Goal: Find specific page/section: Find specific page/section

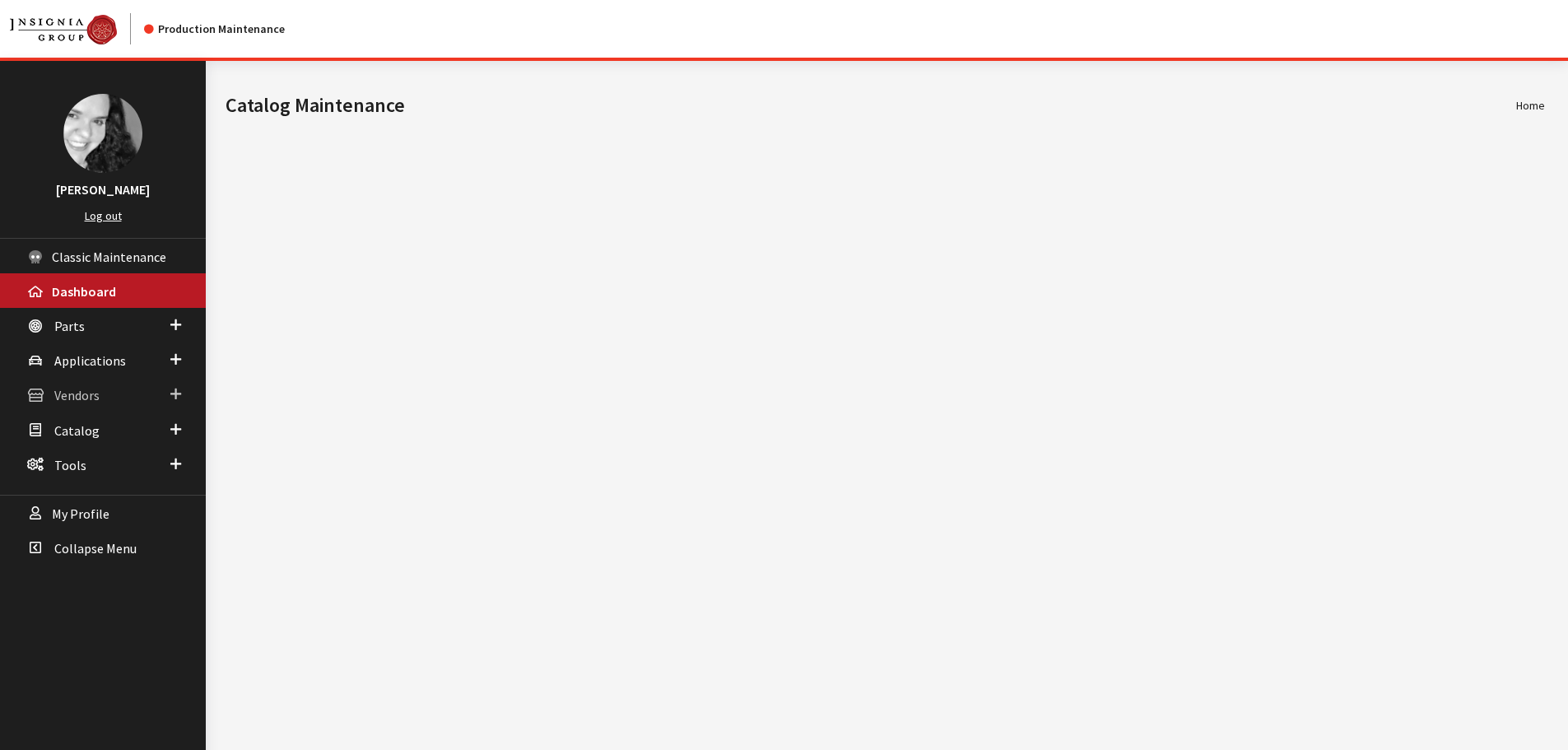
click at [89, 398] on span "Vendors" at bounding box center [77, 397] width 45 height 17
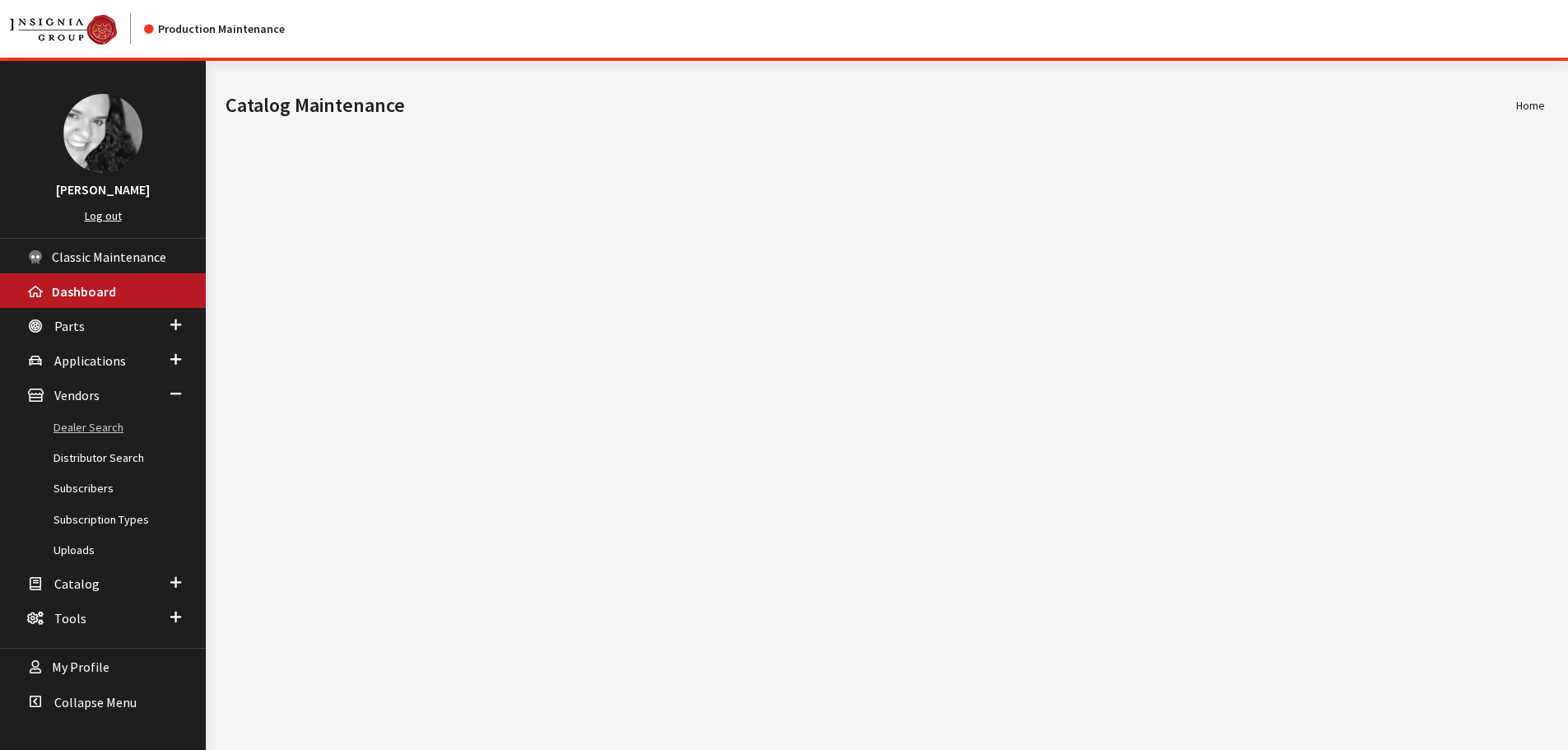
click at [92, 423] on link "Dealer Search" at bounding box center [102, 428] width 206 height 30
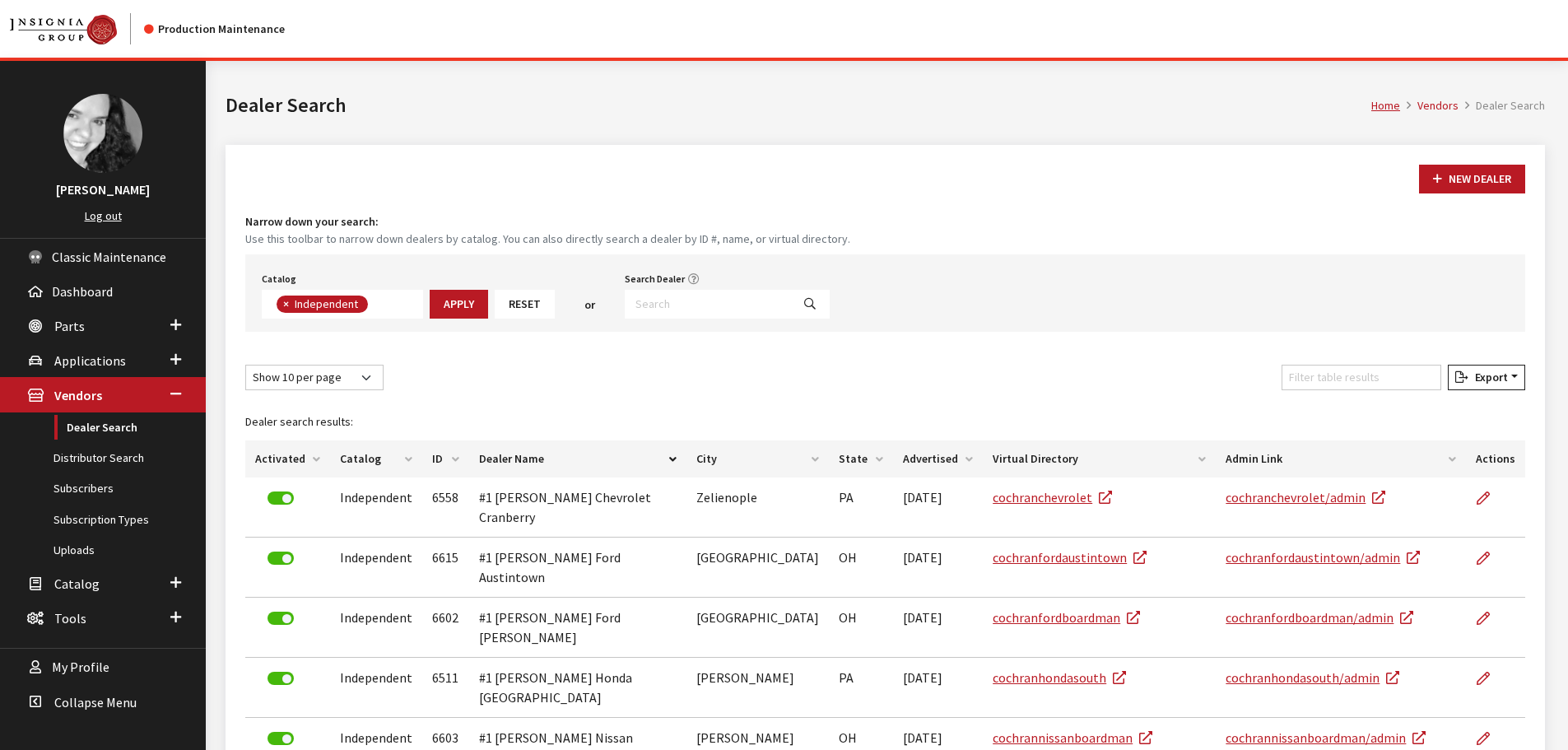
scroll to position [118, 0]
click at [642, 308] on input "Search Dealer" at bounding box center [707, 304] width 166 height 29
type input "[PERSON_NAME]"
select select
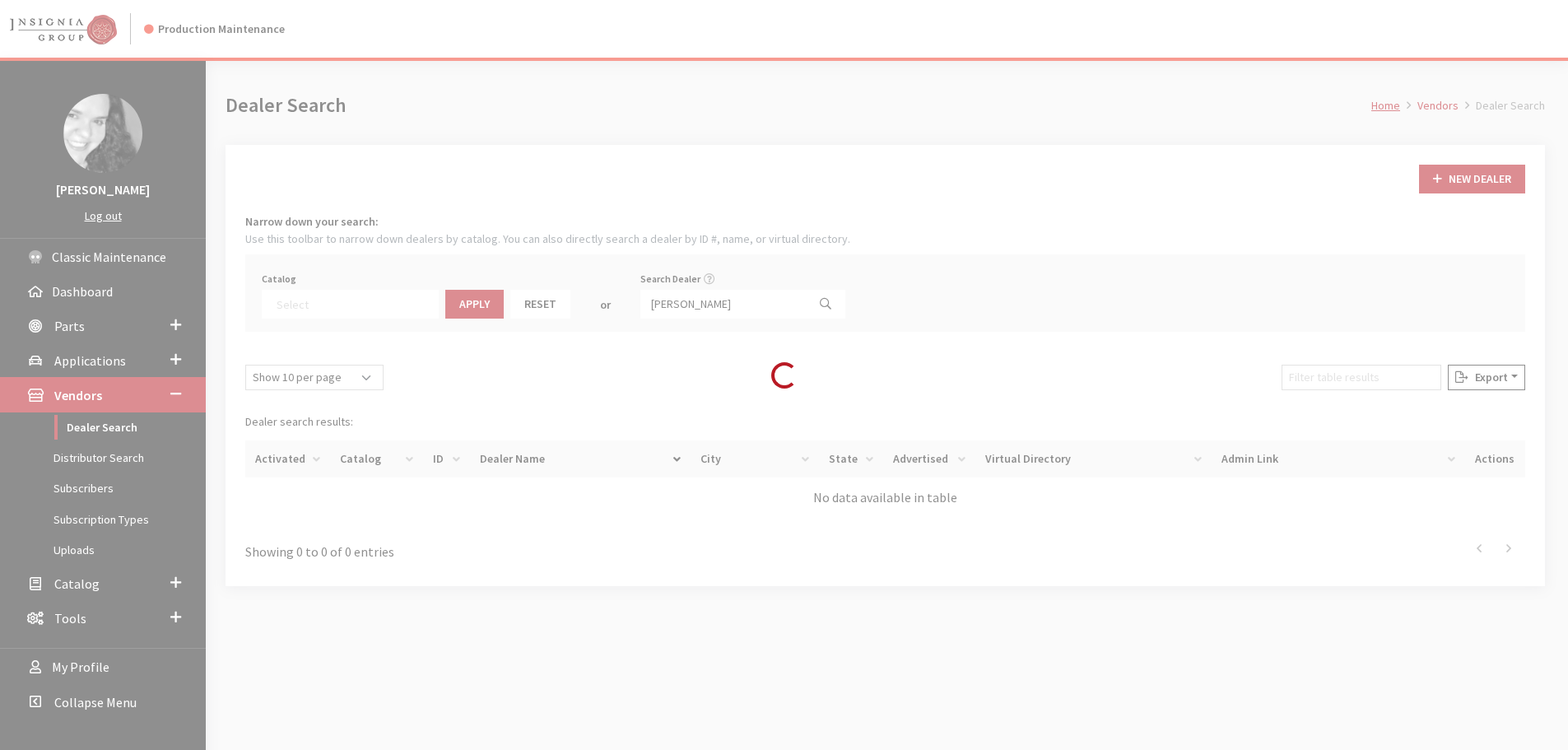
scroll to position [172, 0]
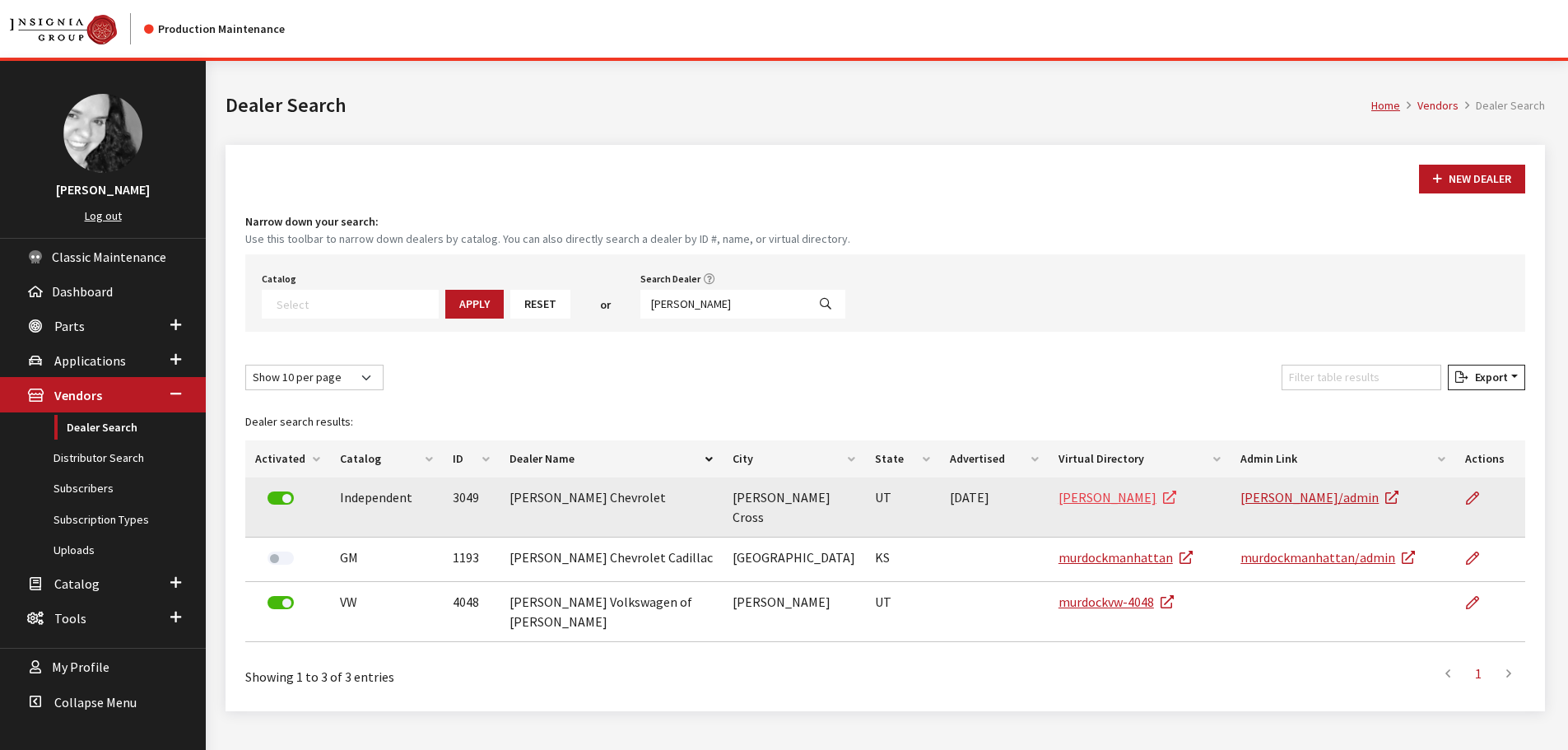
click at [1104, 504] on link "[PERSON_NAME]" at bounding box center [1116, 497] width 117 height 17
